Goal: Transaction & Acquisition: Obtain resource

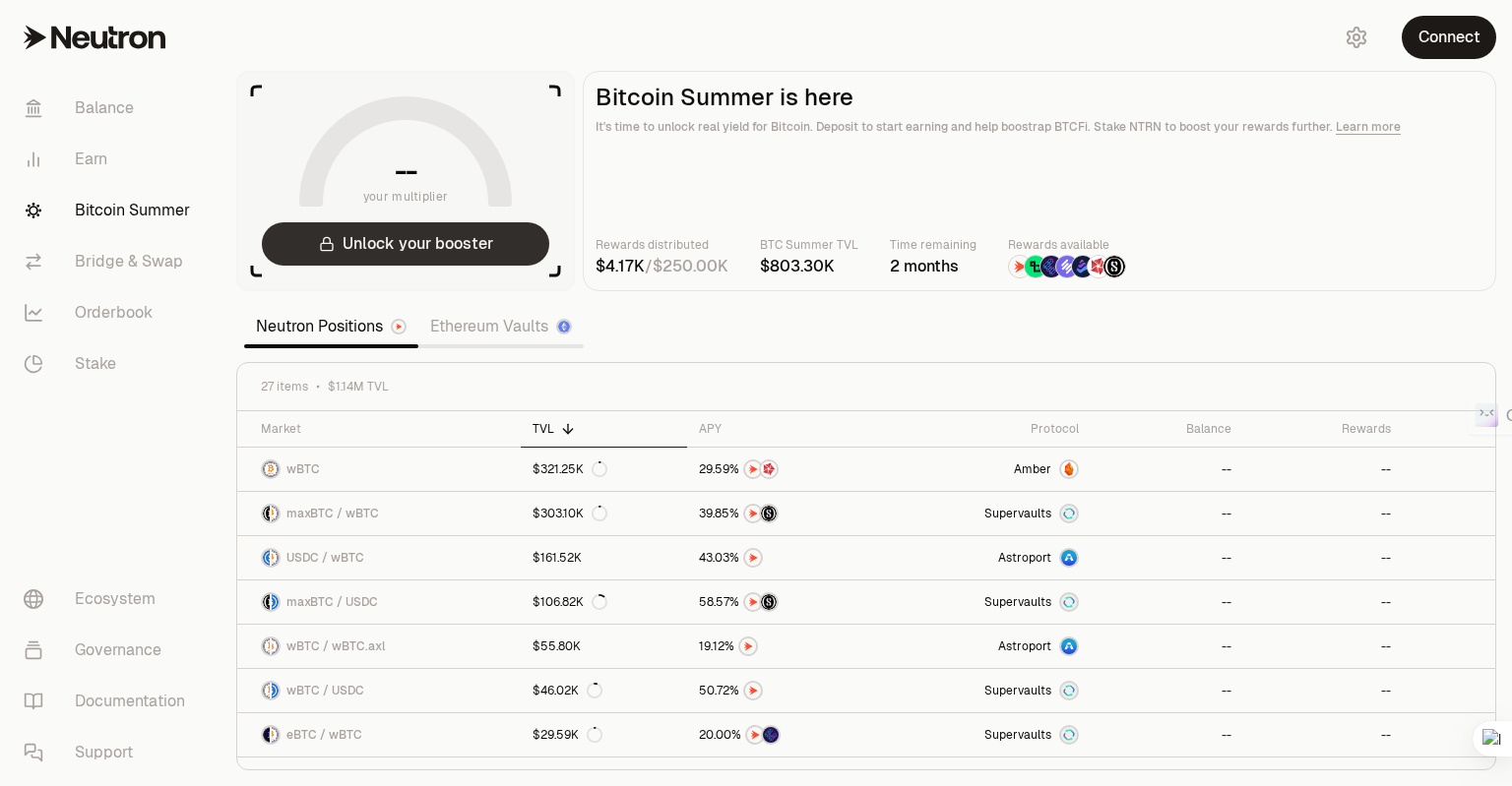
click at [460, 249] on button "Unlock your booster" at bounding box center [405, 244] width 288 height 44
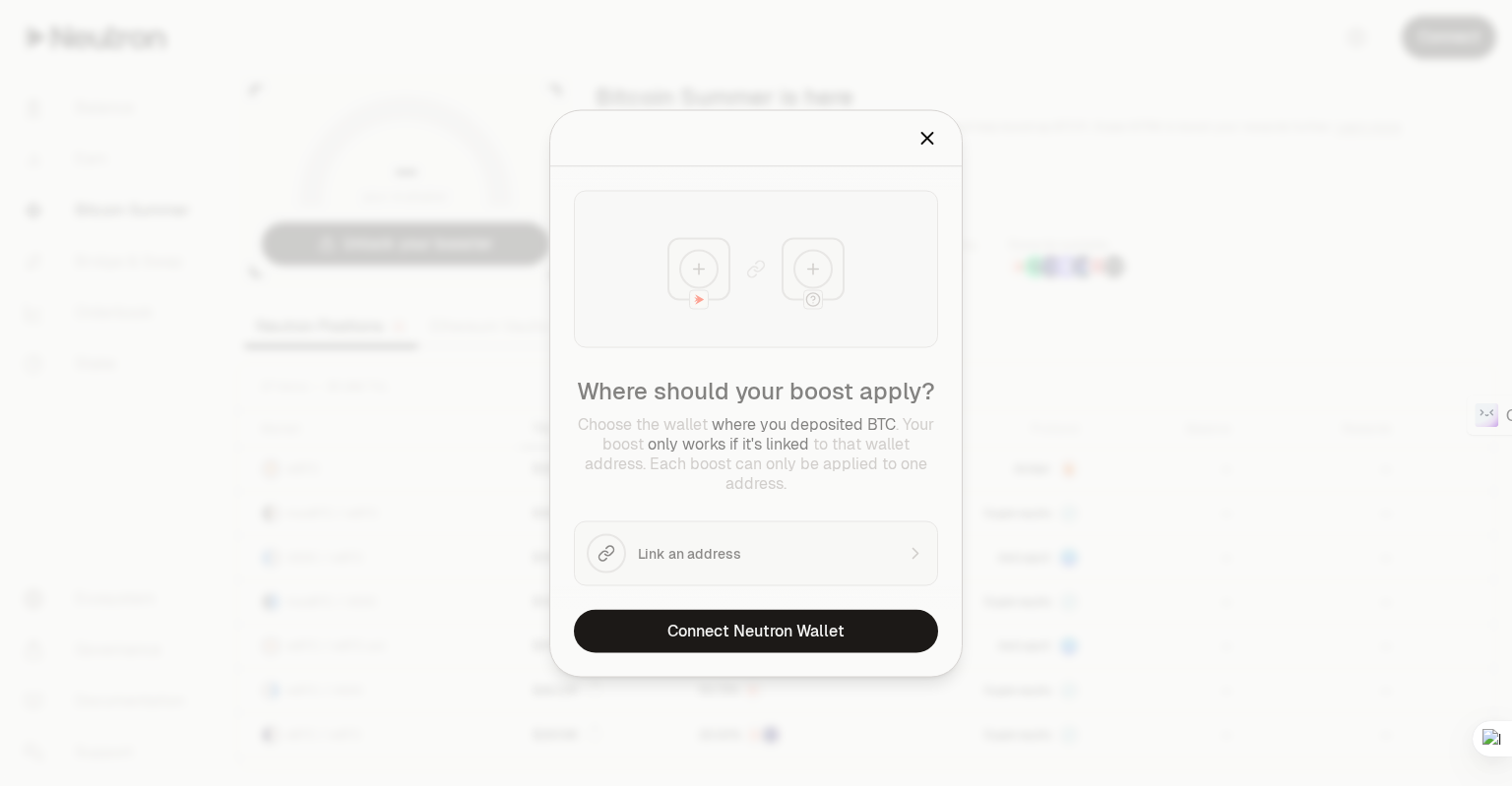
click at [933, 143] on icon "Close" at bounding box center [928, 138] width 22 height 22
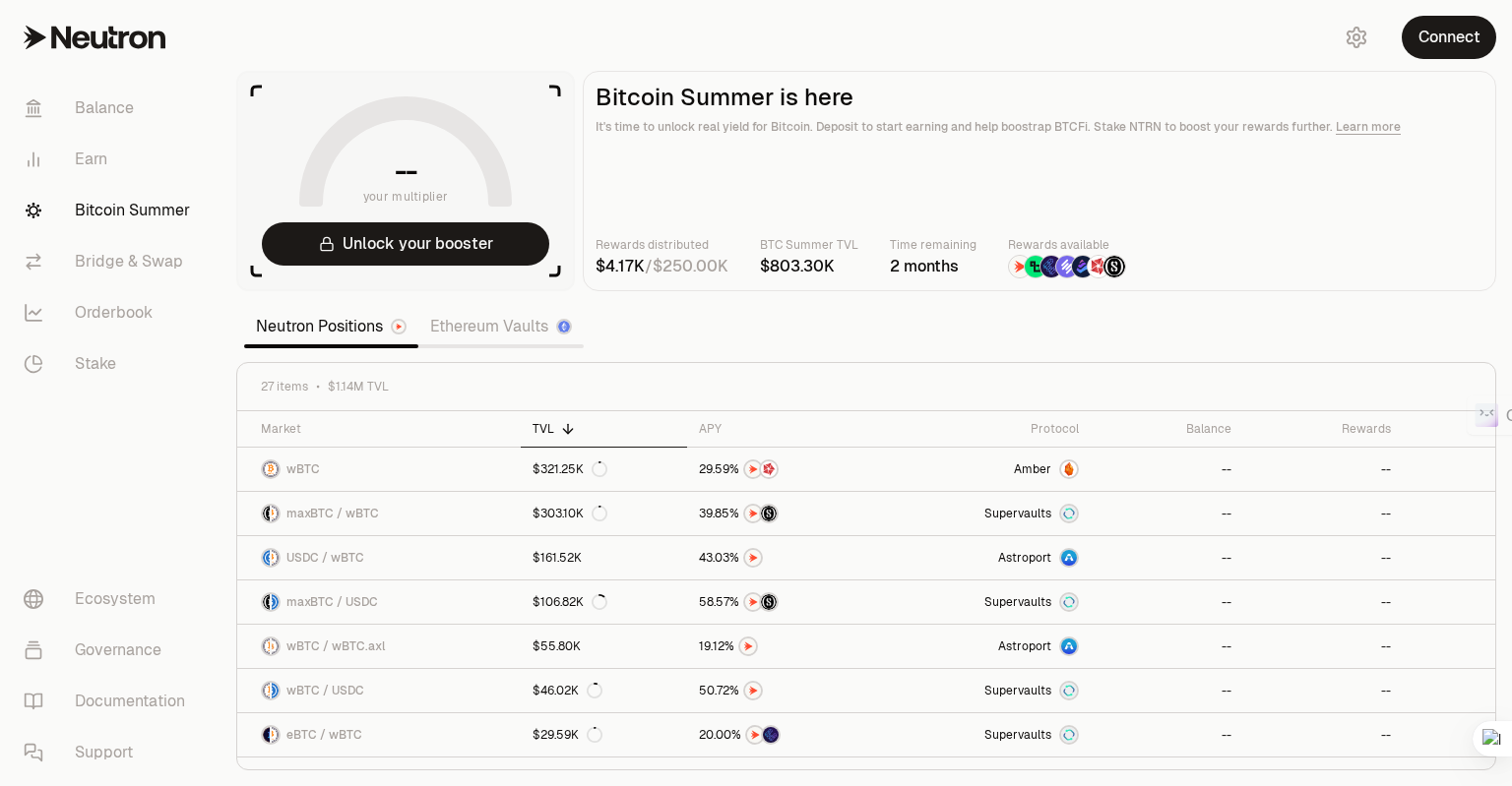
click at [96, 35] on icon at bounding box center [95, 38] width 141 height 24
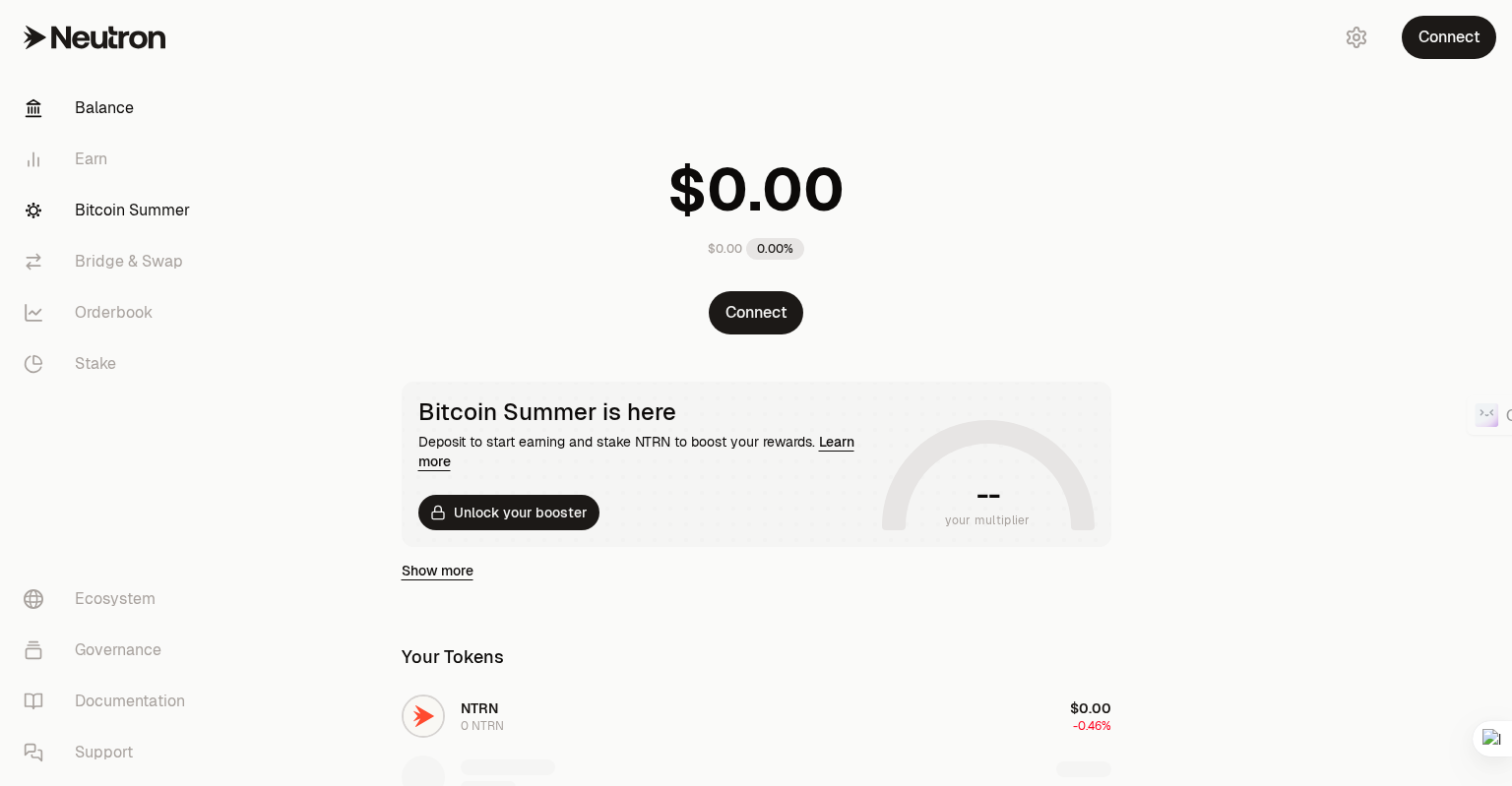
click at [126, 216] on link "Bitcoin Summer" at bounding box center [110, 210] width 205 height 51
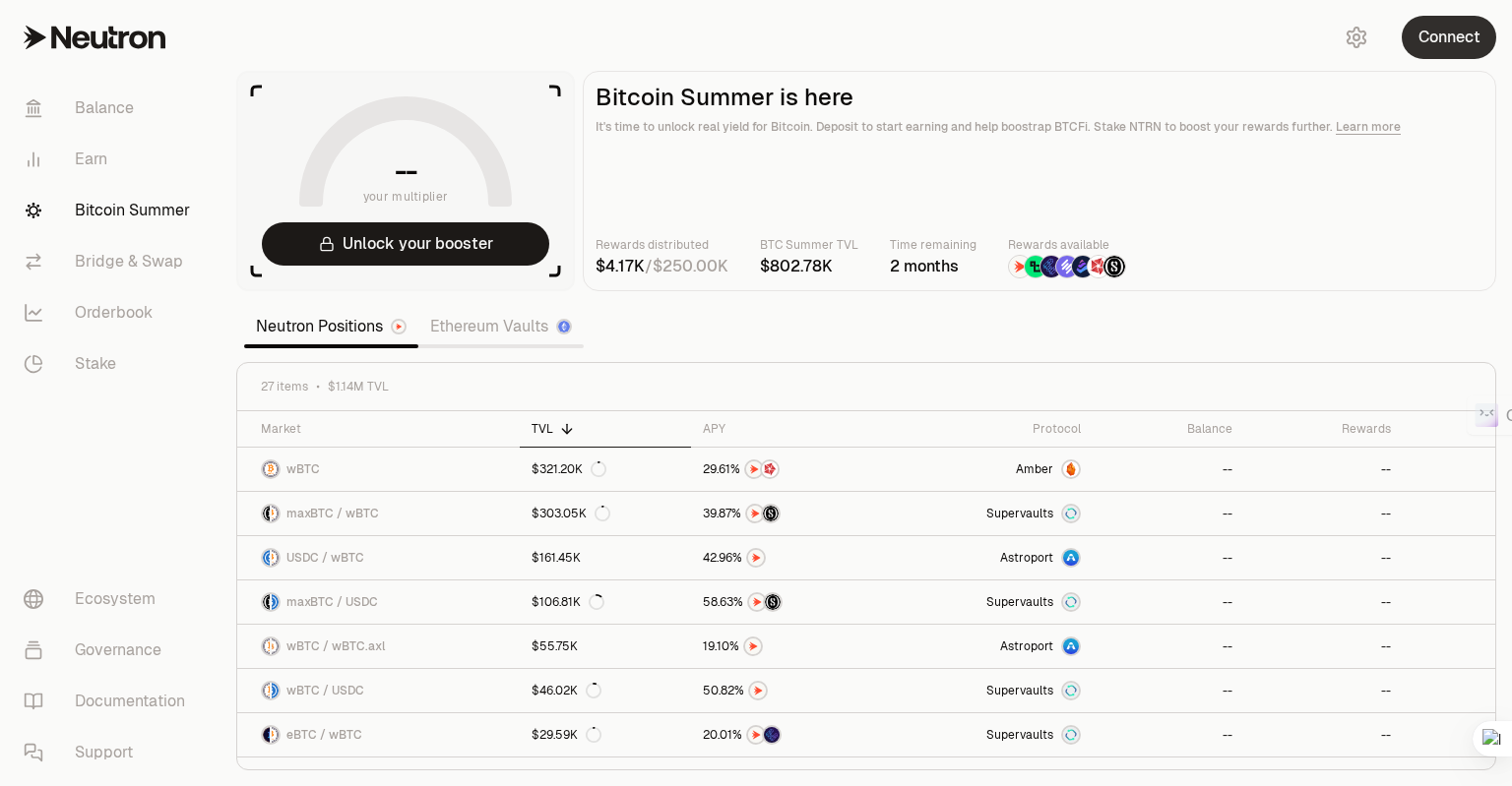
click at [1446, 43] on button "Connect" at bounding box center [1448, 38] width 95 height 44
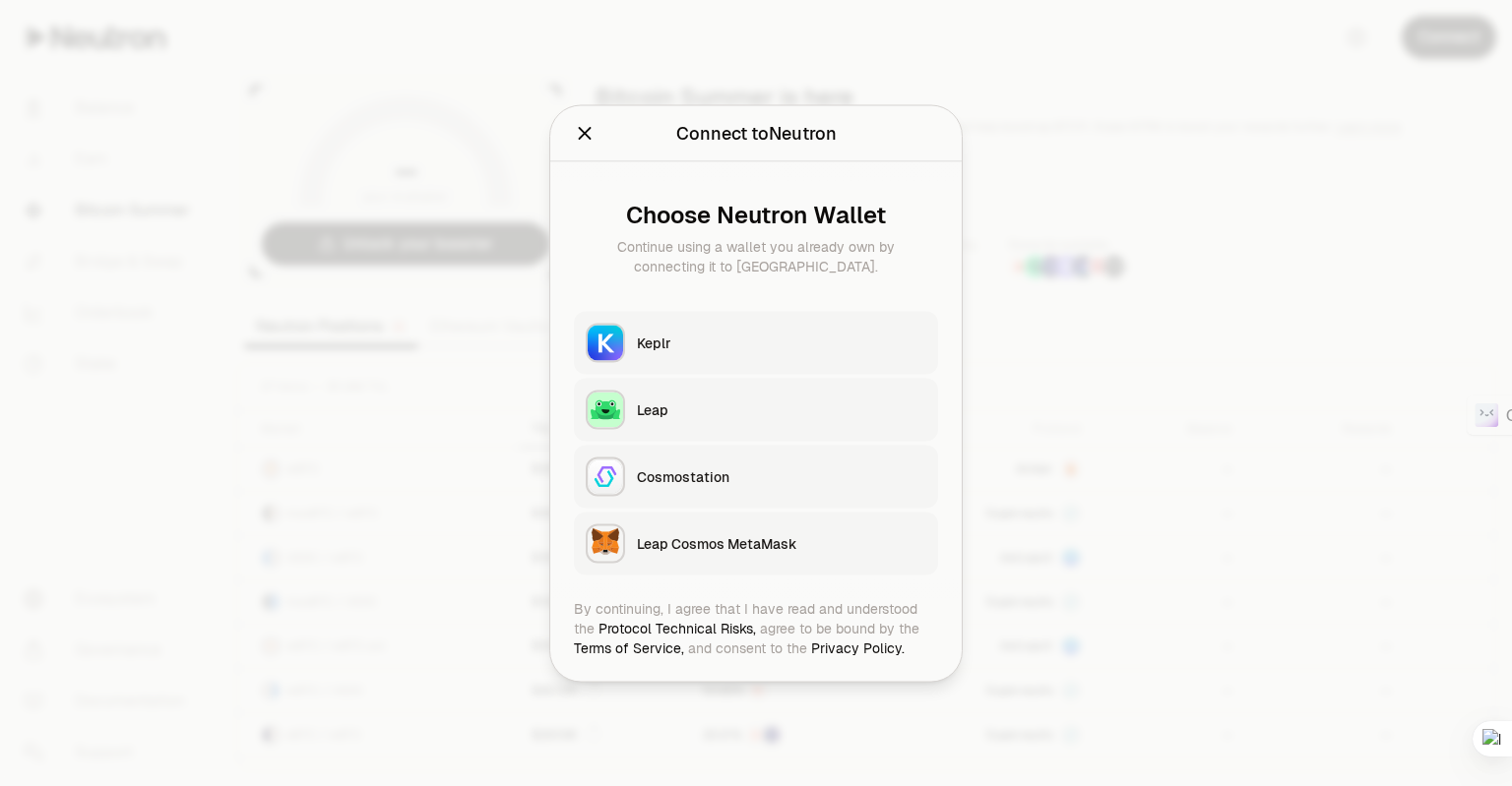
click at [757, 535] on div "Leap Cosmos MetaMask" at bounding box center [781, 543] width 290 height 20
